Goal: Navigation & Orientation: Find specific page/section

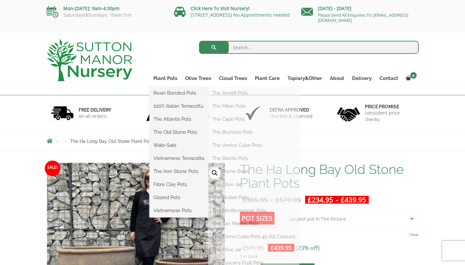
click at [166, 87] on ul "Resin Bonded Pots The Amalfi Pots The Milan Pots The Capri Pots The Brunello Po…" at bounding box center [179, 152] width 59 height 131
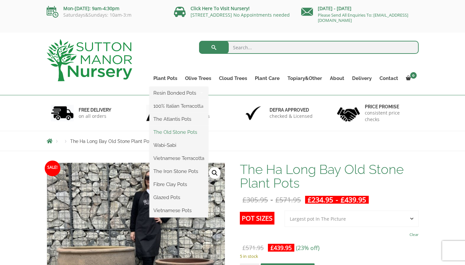
click at [171, 132] on link "The Old Stone Pots" at bounding box center [179, 132] width 59 height 10
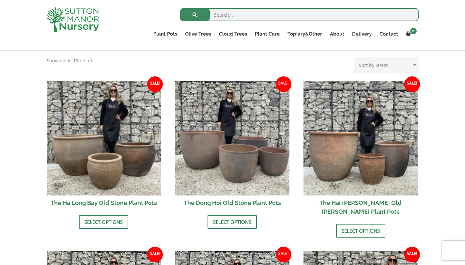
scroll to position [199, 0]
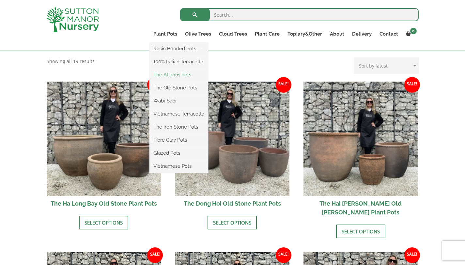
click at [171, 74] on link "The Atlantis Pots" at bounding box center [179, 75] width 59 height 10
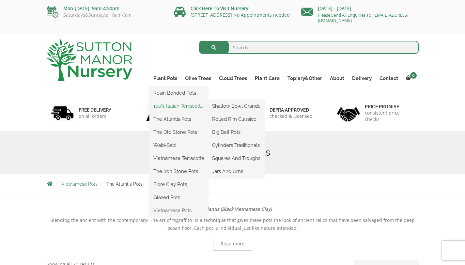
click at [175, 108] on link "100% Italian Terracotta" at bounding box center [179, 106] width 59 height 10
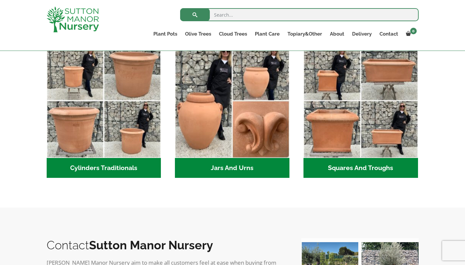
scroll to position [363, 0]
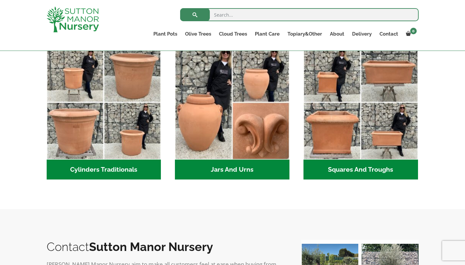
click at [199, 172] on h2 "Jars And Urns (3)" at bounding box center [232, 170] width 115 height 20
